Goal: Information Seeking & Learning: Learn about a topic

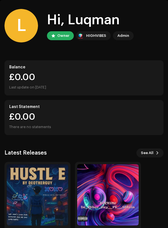
scroll to position [47, 0]
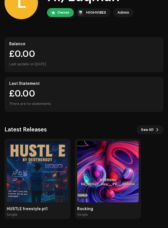
click at [23, 181] on img at bounding box center [37, 171] width 61 height 61
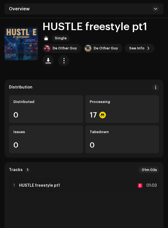
scroll to position [53, 0]
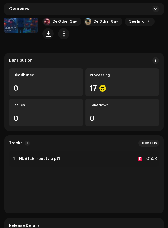
click at [64, 33] on span "button" at bounding box center [63, 34] width 5 height 4
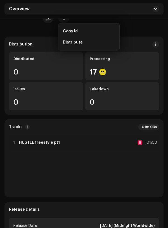
scroll to position [63, 0]
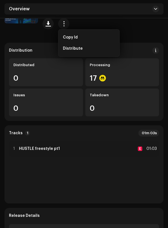
click at [152, 50] on button at bounding box center [155, 50] width 7 height 7
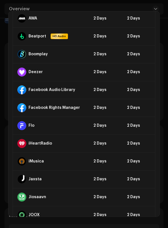
scroll to position [0, 0]
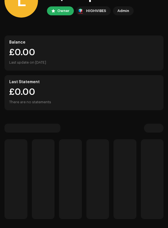
scroll to position [47, 0]
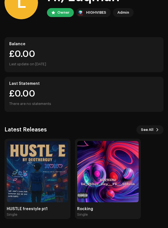
click at [23, 155] on img at bounding box center [37, 171] width 61 height 61
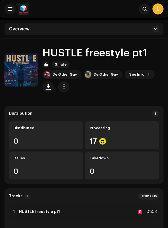
click at [135, 75] on span "See Info" at bounding box center [136, 74] width 15 height 11
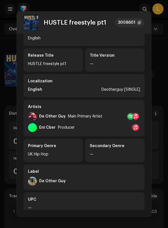
scroll to position [28, 0]
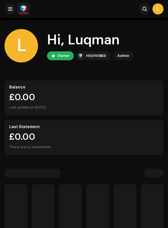
scroll to position [47, 0]
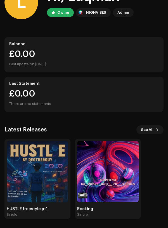
click at [23, 160] on img at bounding box center [37, 171] width 61 height 61
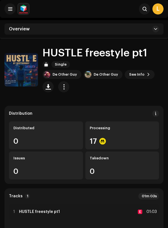
click at [73, 75] on div "De Other Guy" at bounding box center [64, 74] width 24 height 4
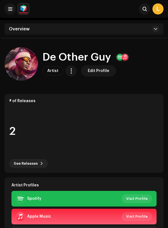
click at [69, 72] on span "button" at bounding box center [70, 71] width 5 height 4
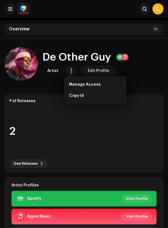
click at [110, 136] on div "2" at bounding box center [83, 131] width 149 height 47
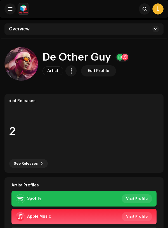
scroll to position [10, 0]
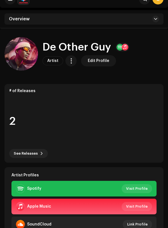
click at [136, 205] on span "Visit Profile" at bounding box center [136, 206] width 21 height 11
